Goal: Transaction & Acquisition: Download file/media

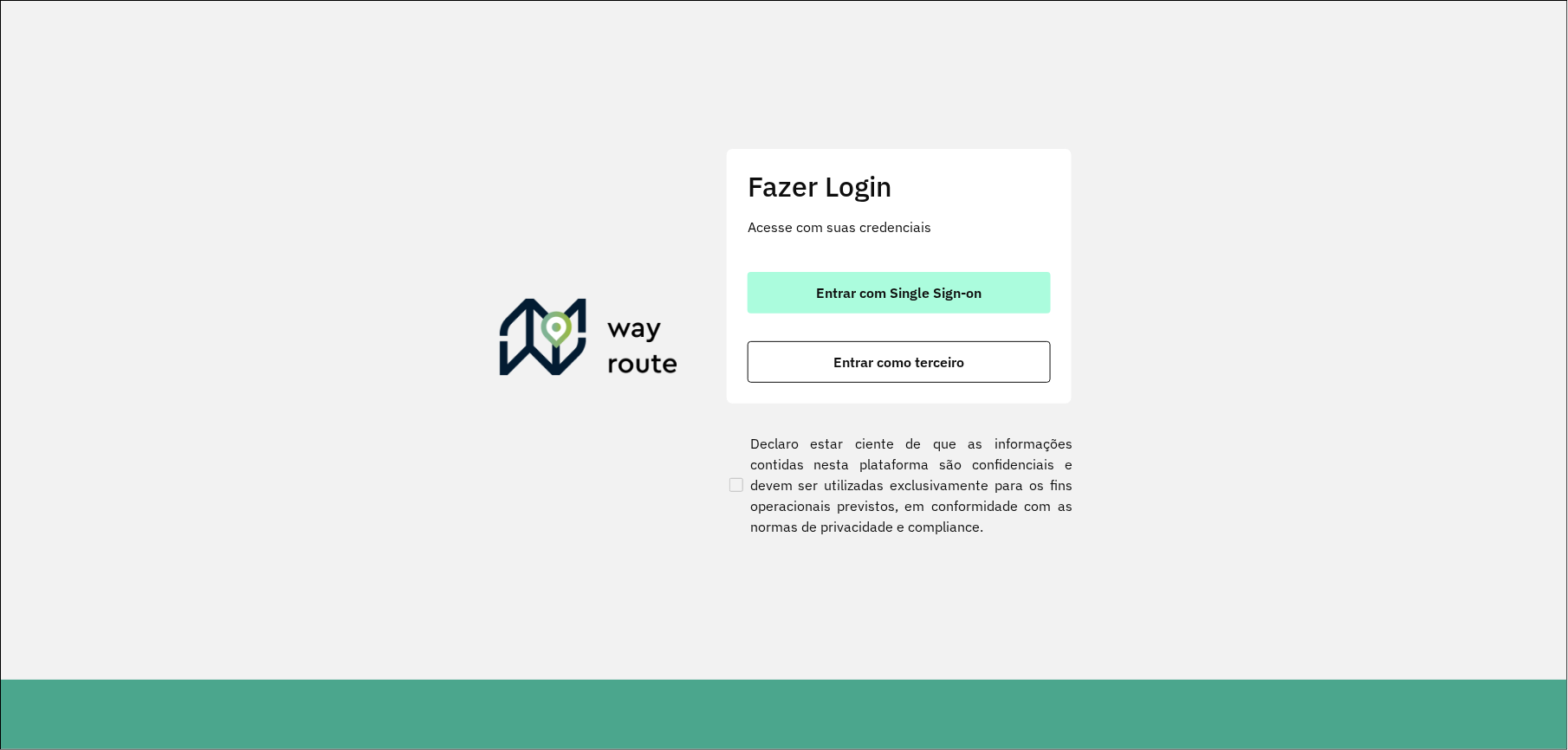
click at [823, 286] on span "Entrar com Single Sign-on" at bounding box center [899, 293] width 165 height 14
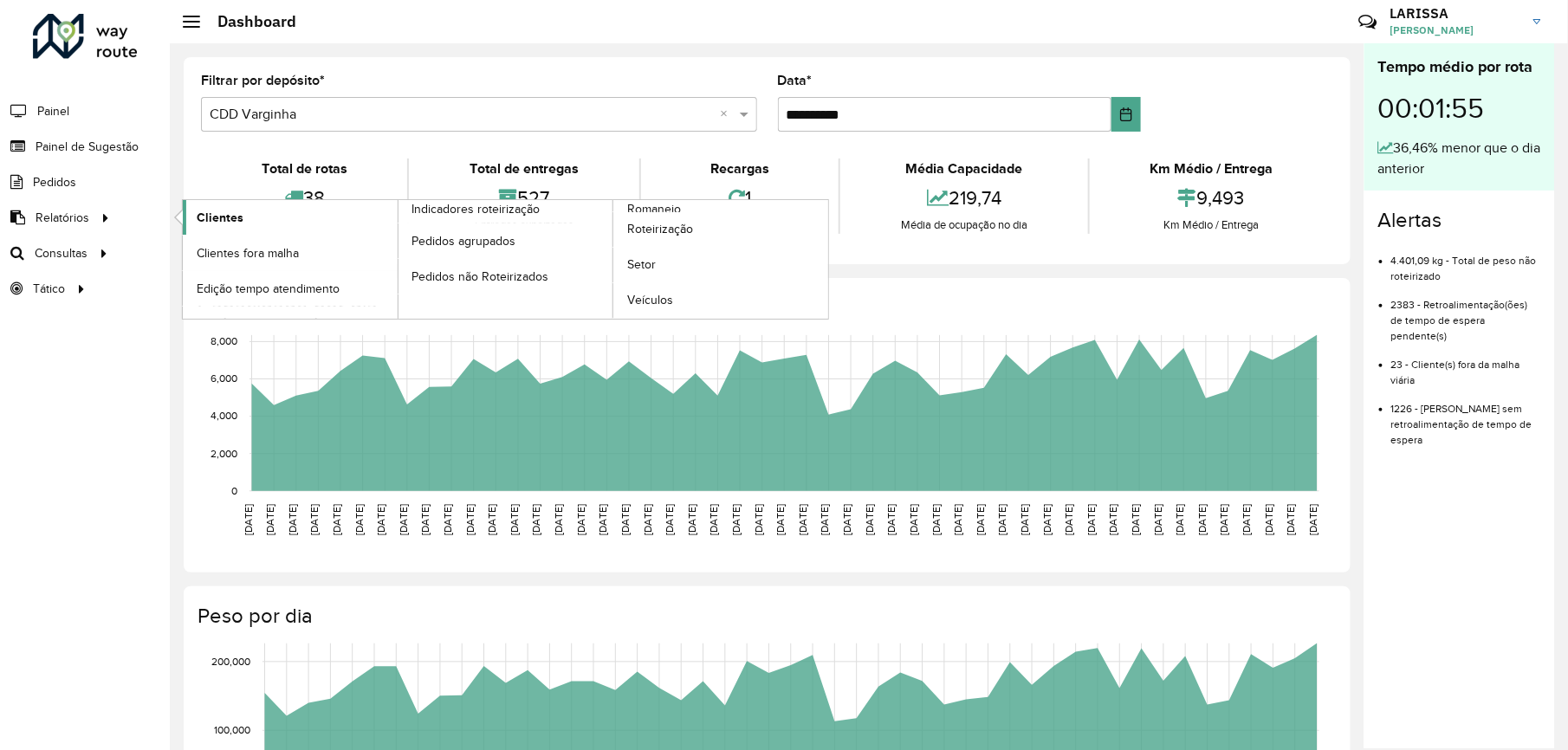
click at [237, 220] on span "Clientes" at bounding box center [219, 217] width 46 height 18
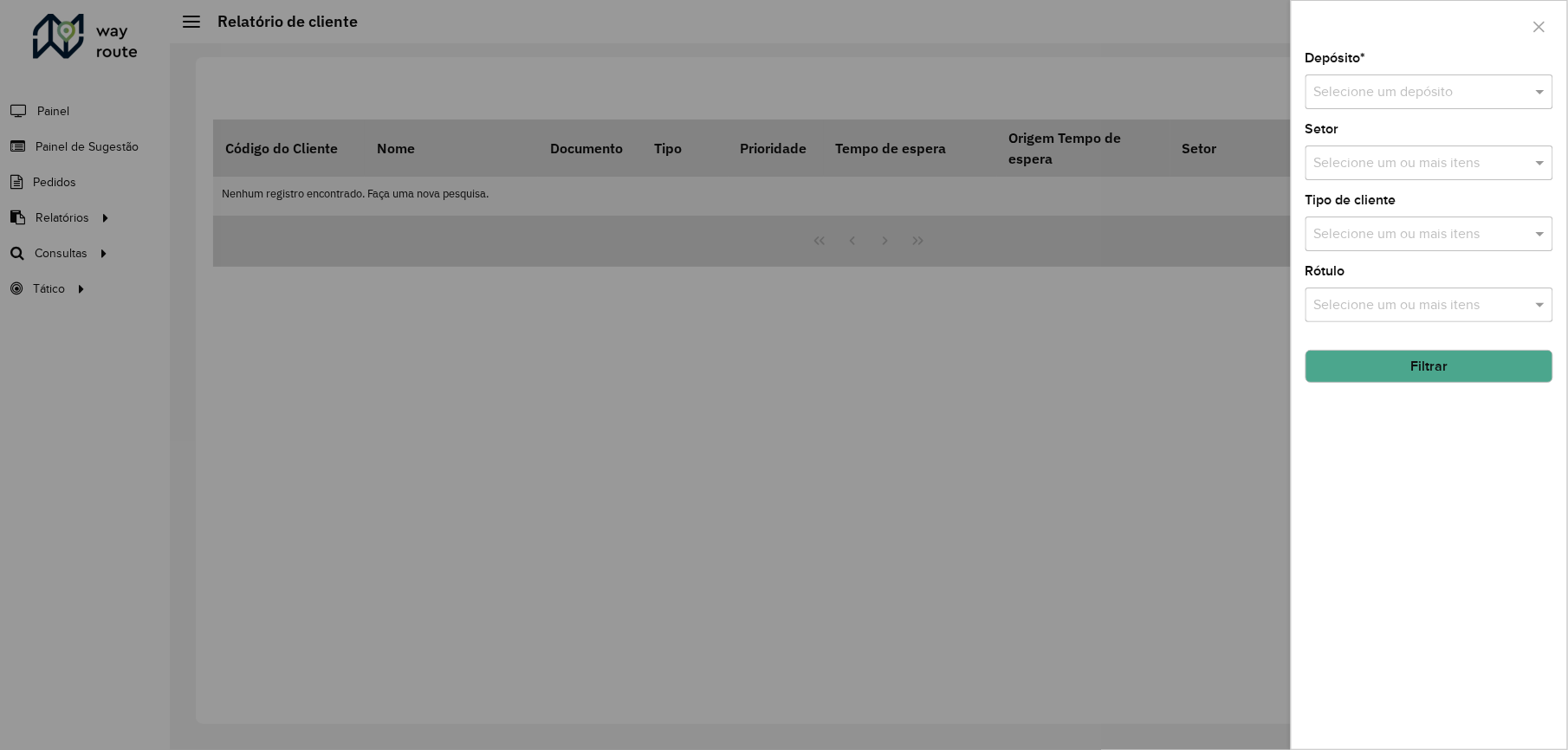
click at [1334, 83] on input "text" at bounding box center [1412, 93] width 196 height 21
click at [1336, 171] on span "CDD Varginha" at bounding box center [1358, 170] width 87 height 14
click at [1450, 362] on button "Filtrar" at bounding box center [1430, 366] width 247 height 33
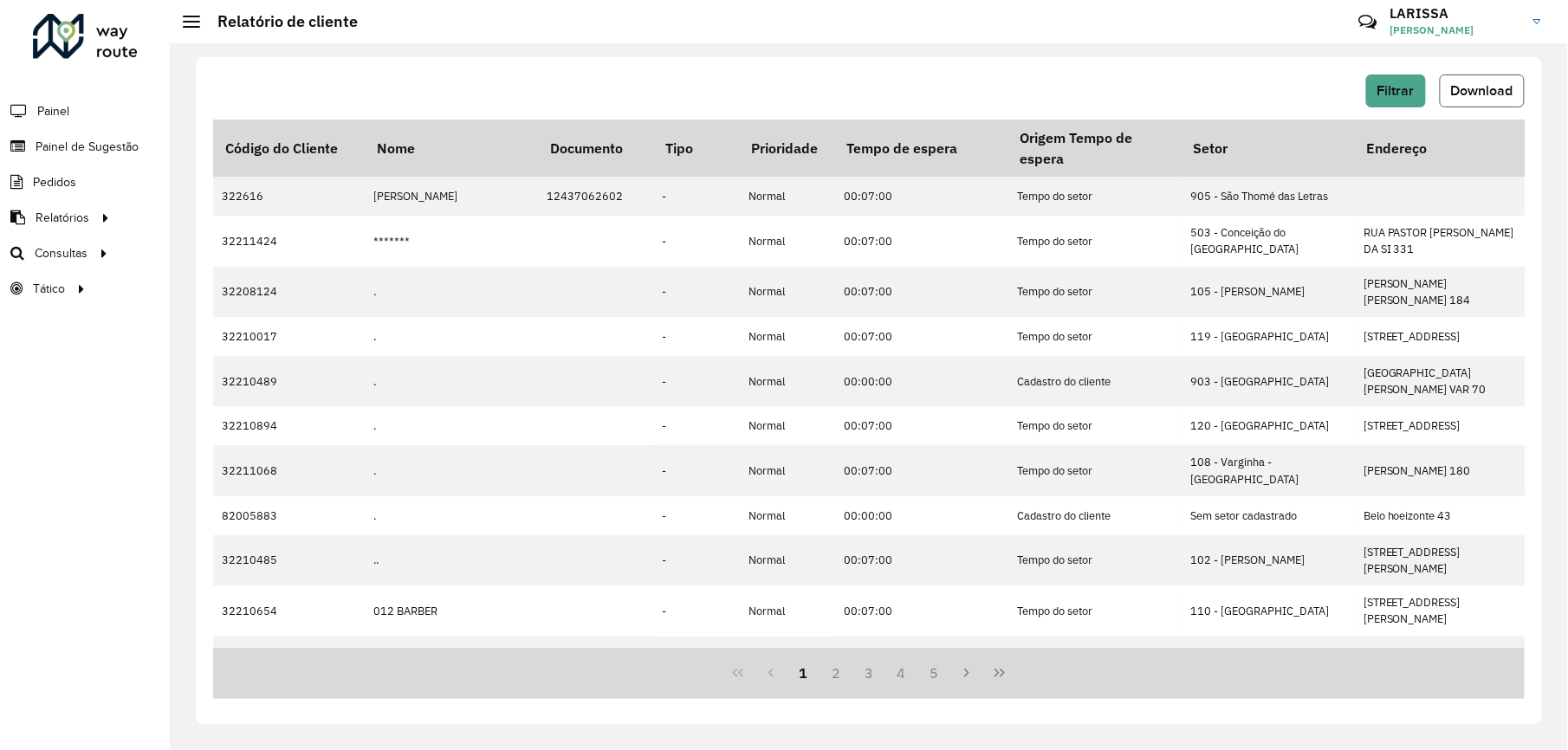
click at [1509, 83] on span "Download" at bounding box center [1482, 90] width 63 height 14
